Goal: Navigation & Orientation: Find specific page/section

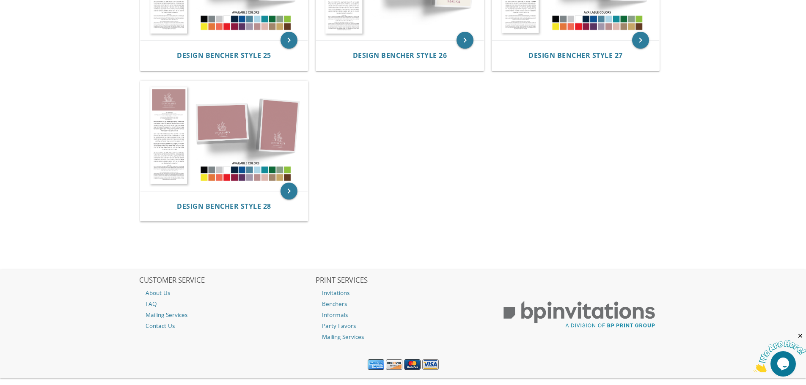
scroll to position [1483, 0]
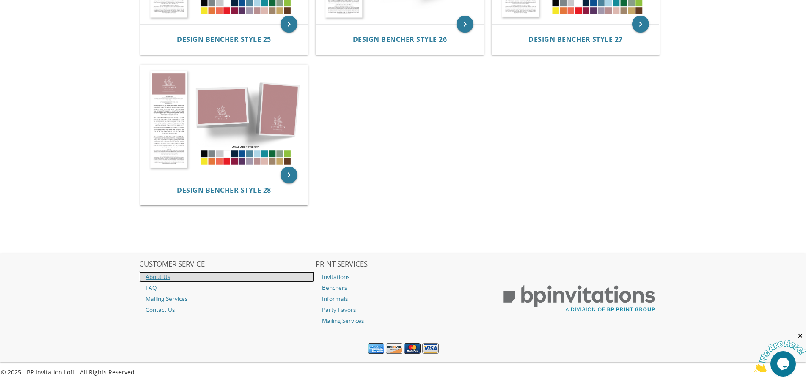
click at [156, 275] on link "About Us" at bounding box center [226, 276] width 175 height 11
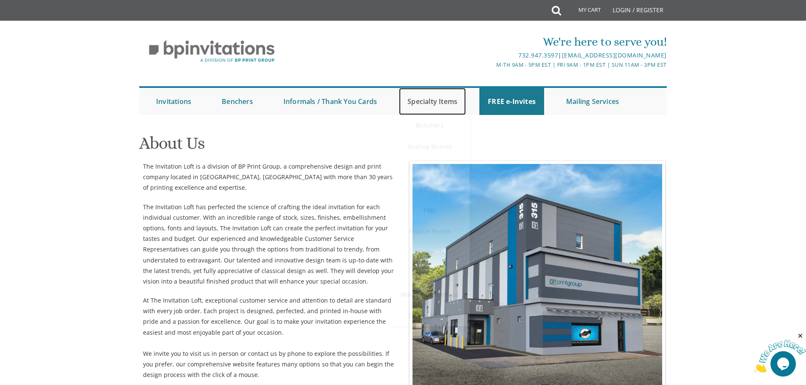
click at [427, 106] on link "Specialty Items" at bounding box center [432, 101] width 67 height 27
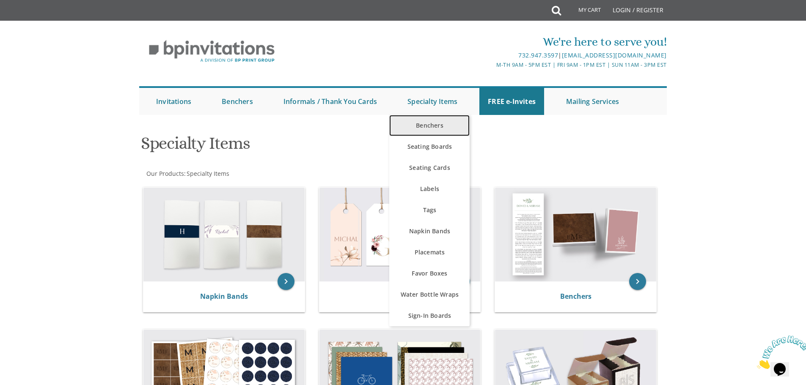
click at [436, 126] on link "Benchers" at bounding box center [429, 125] width 80 height 21
